Goal: Find specific page/section: Find specific page/section

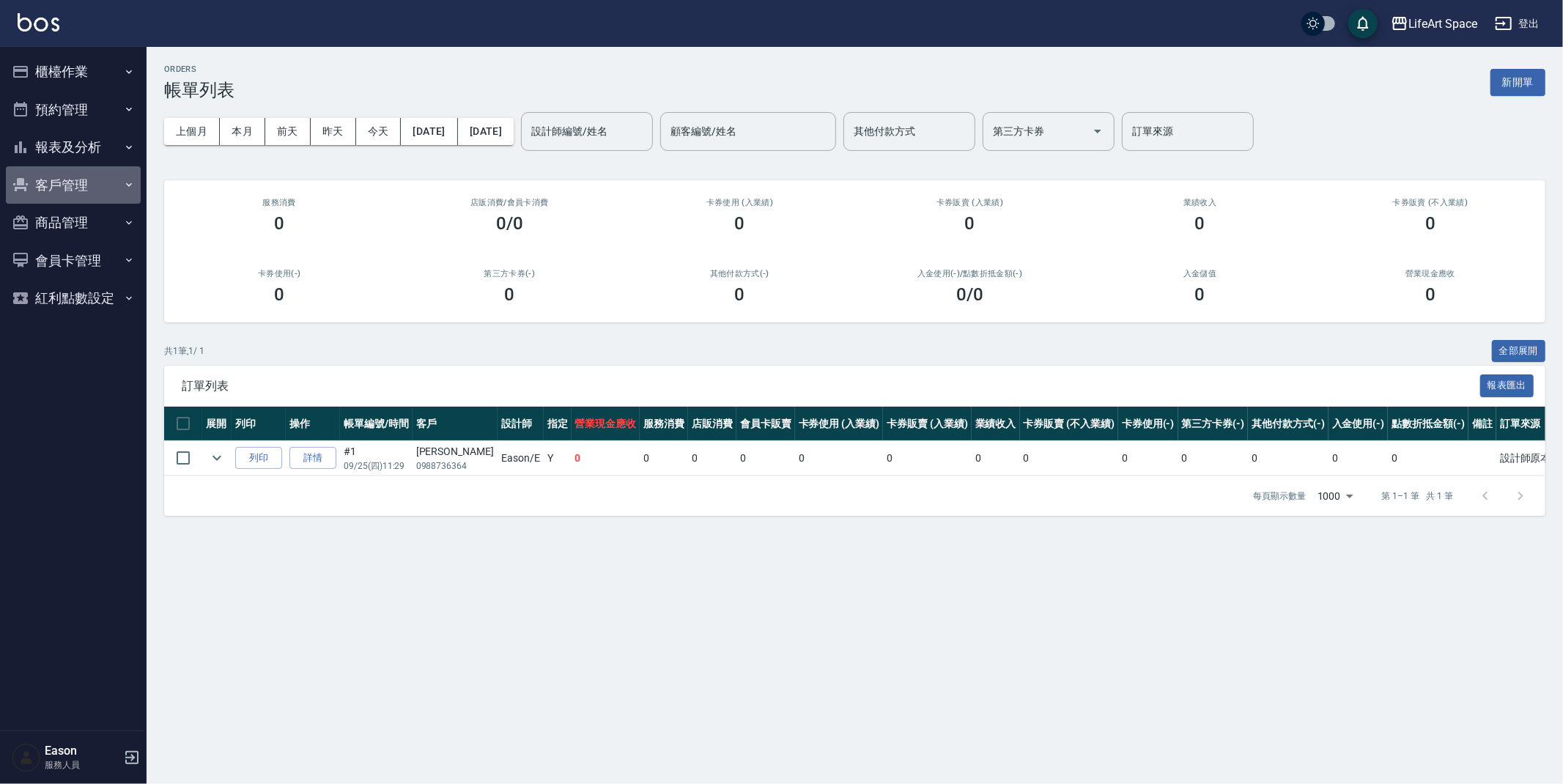
click at [99, 183] on button "客戶管理" at bounding box center [73, 185] width 135 height 38
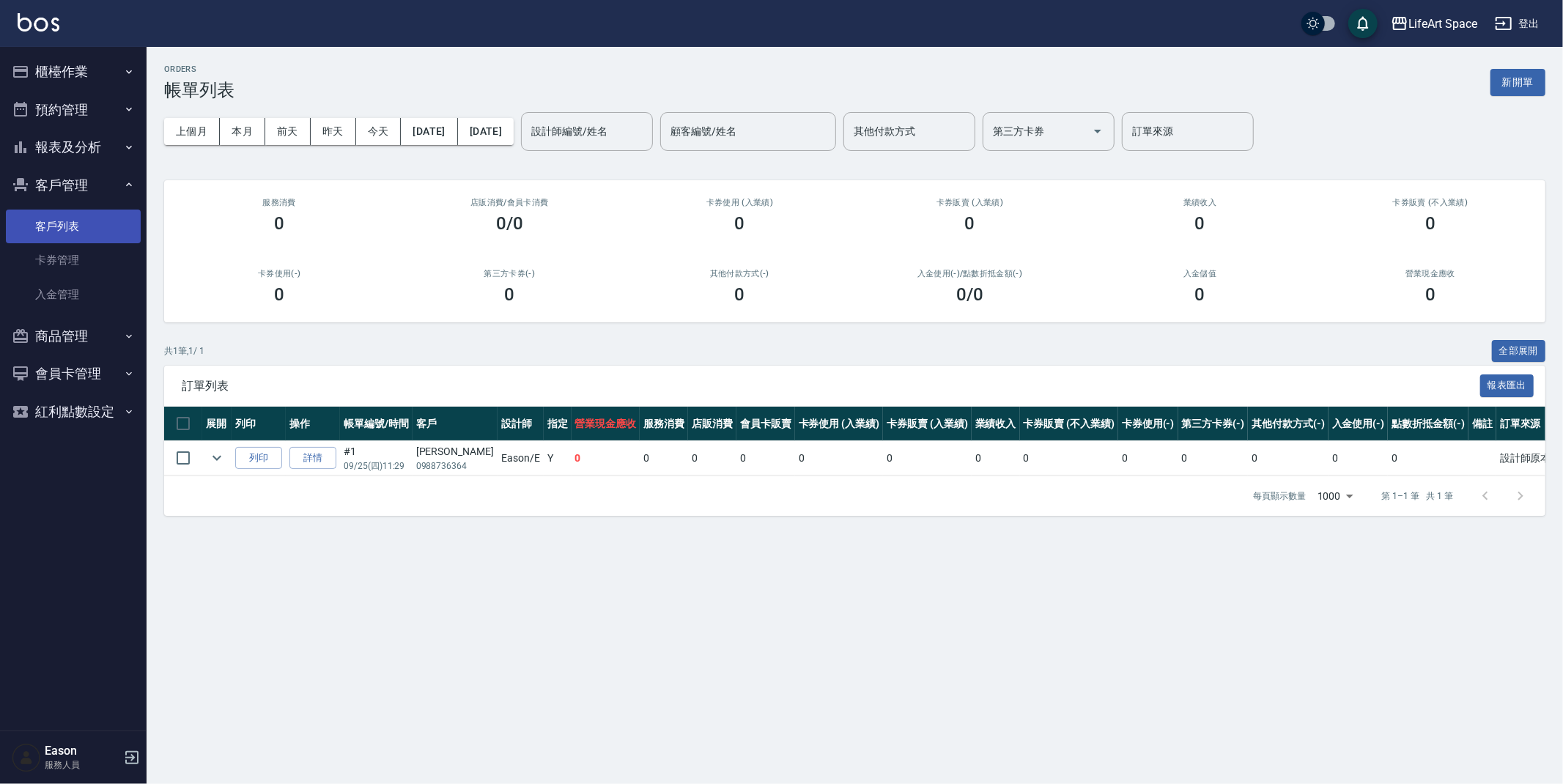
click at [99, 225] on link "客戶列表" at bounding box center [73, 226] width 135 height 34
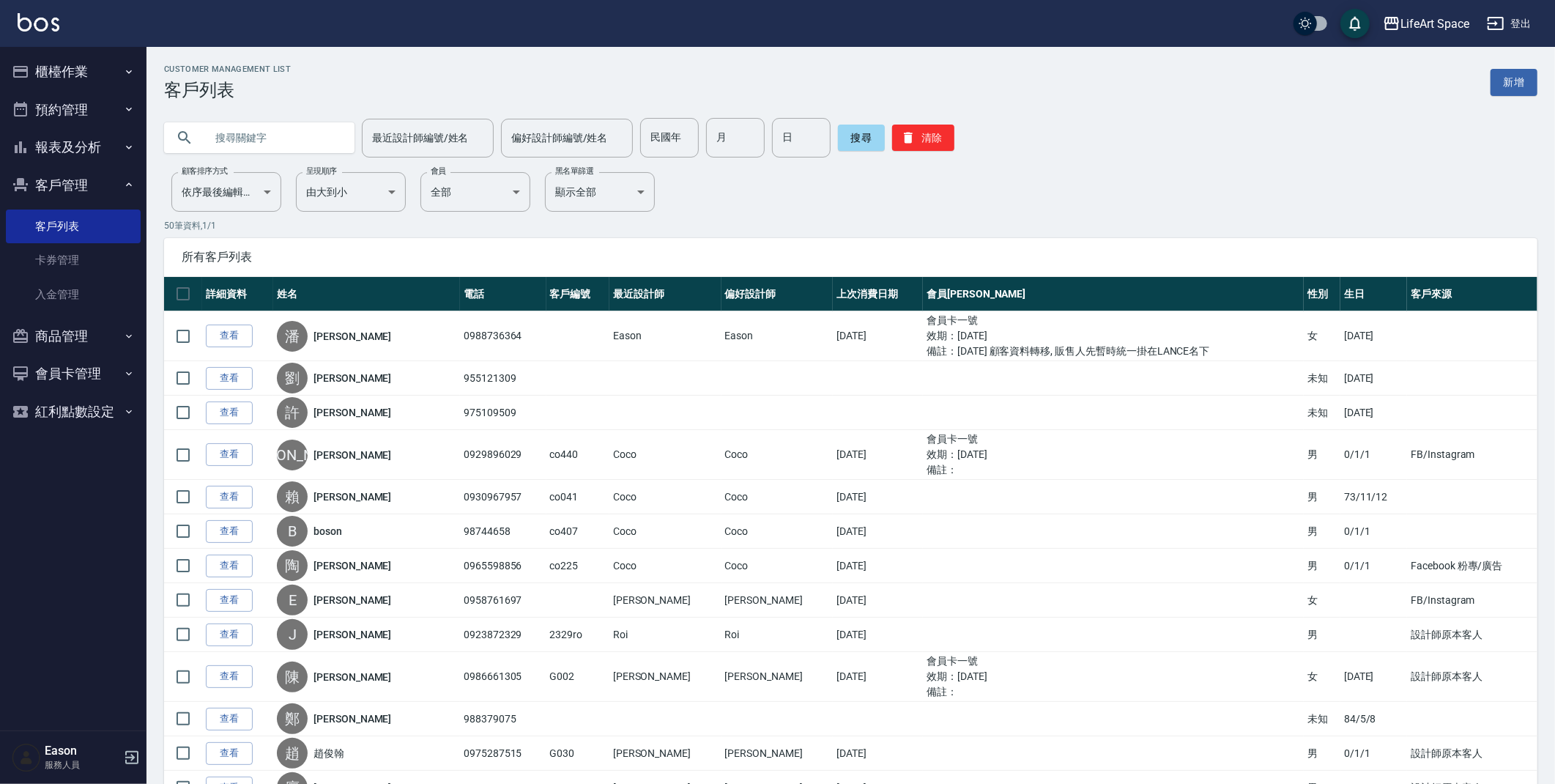
click at [239, 136] on input "text" at bounding box center [274, 137] width 138 height 40
type input "d"
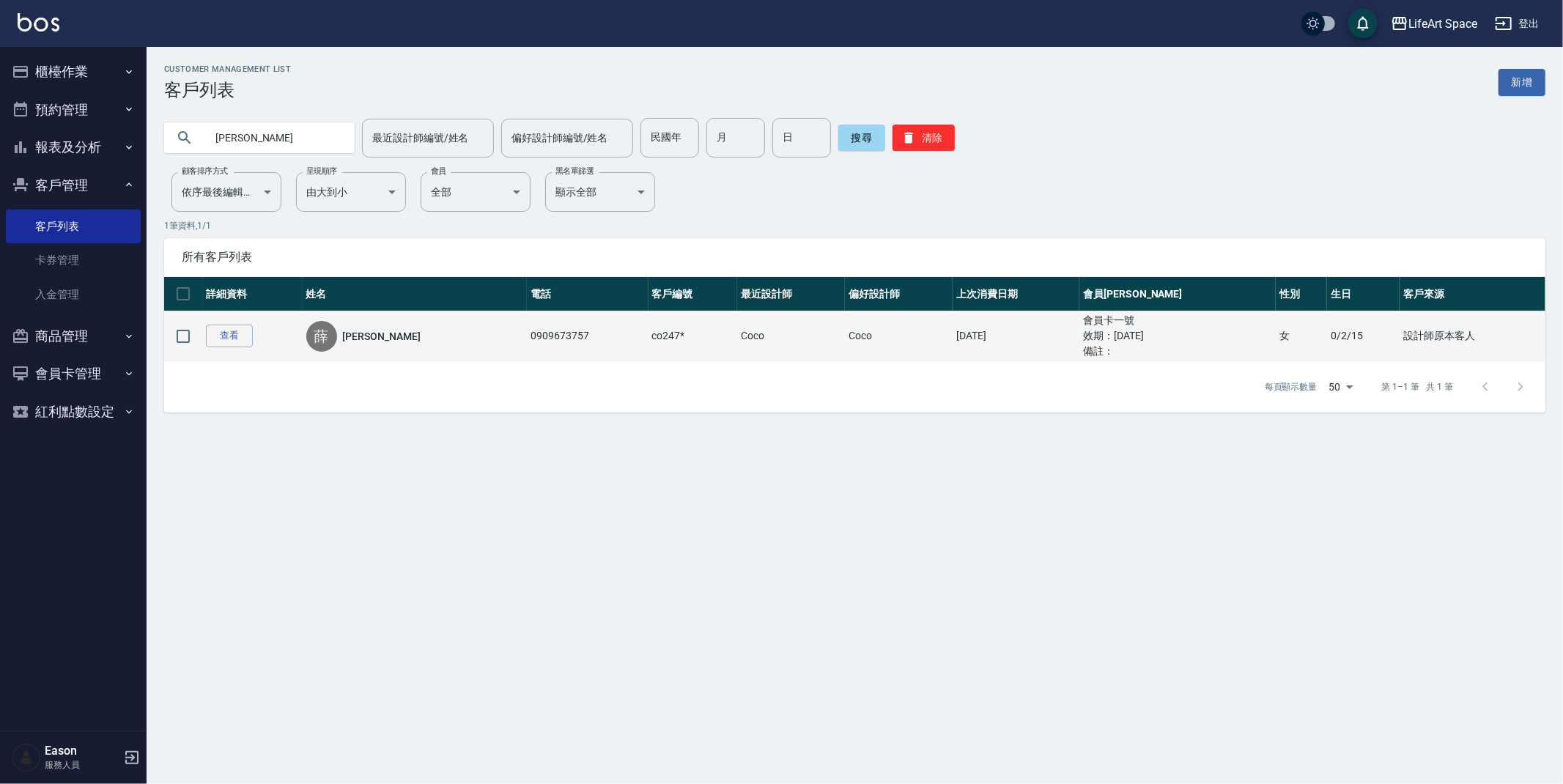
type input "[PERSON_NAME]"
drag, startPoint x: 218, startPoint y: 310, endPoint x: 222, endPoint y: 320, distance: 10.8
click at [221, 319] on td "查看" at bounding box center [252, 336] width 100 height 50
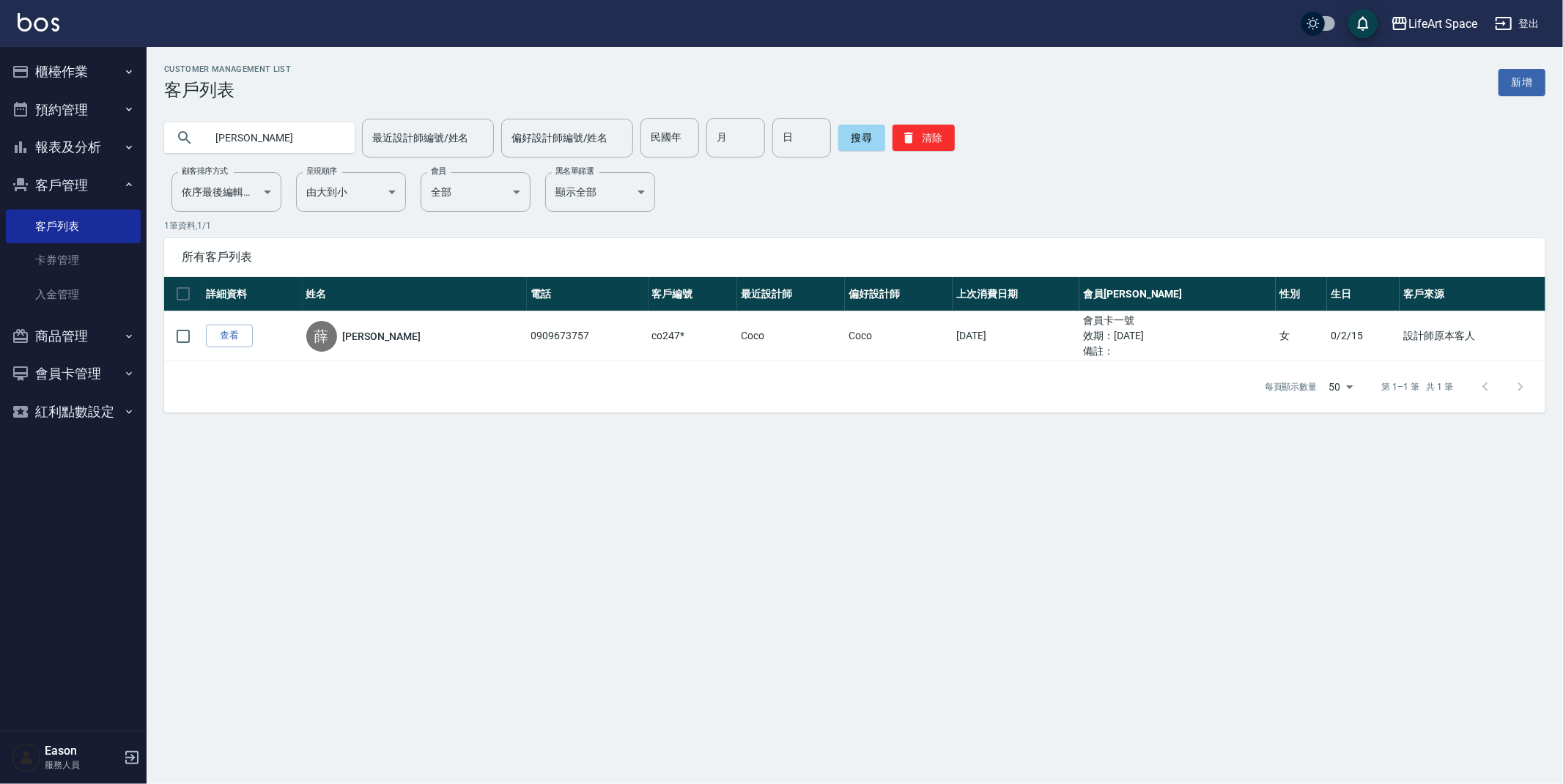
click at [224, 328] on link "查看" at bounding box center [230, 336] width 47 height 23
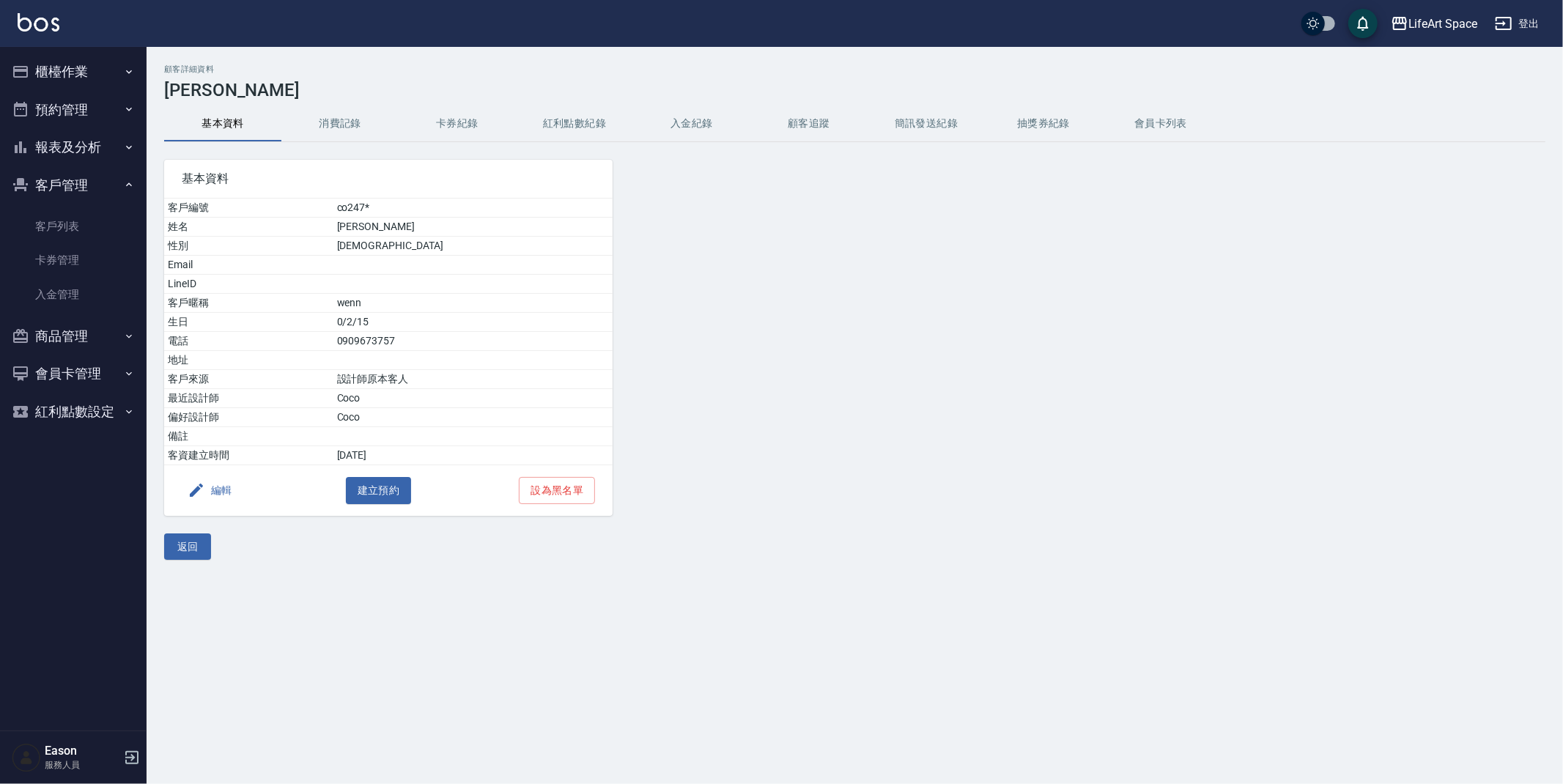
click at [323, 136] on button "消費記錄" at bounding box center [339, 124] width 117 height 35
